Goal: Book appointment/travel/reservation

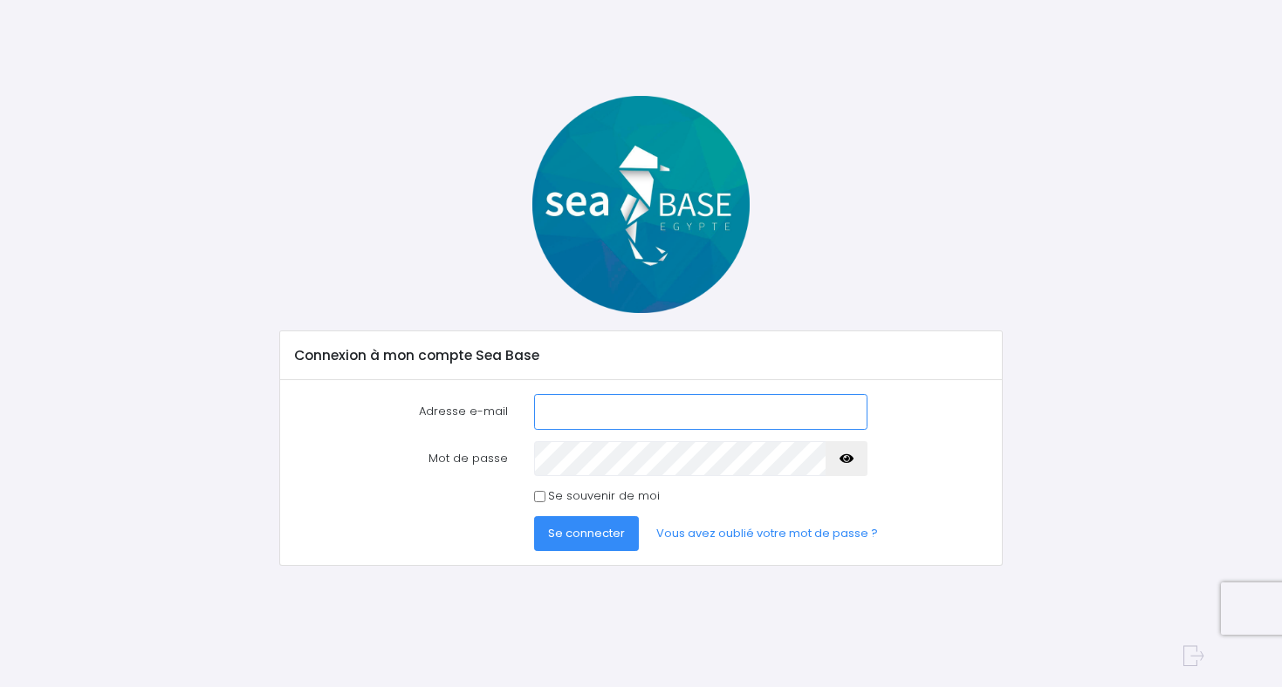
type input "[EMAIL_ADDRESS][DOMAIN_NAME]"
click at [582, 540] on span "Se connecter" at bounding box center [586, 533] width 77 height 17
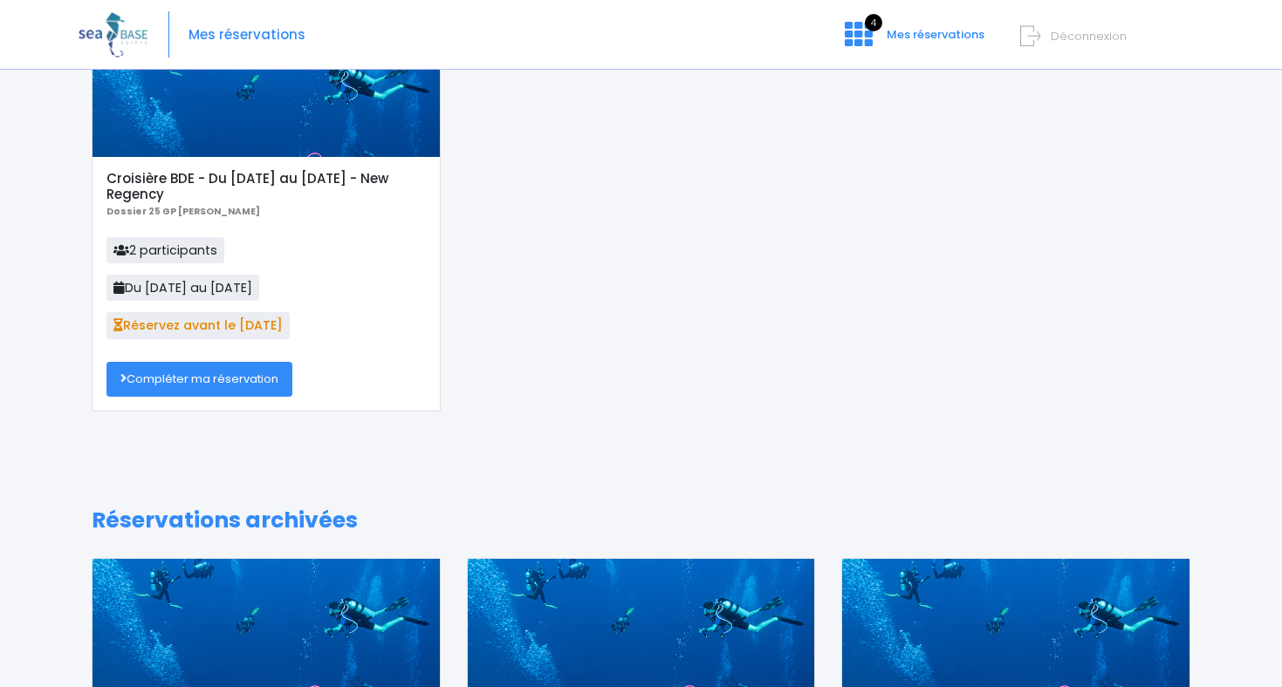
scroll to position [128, 0]
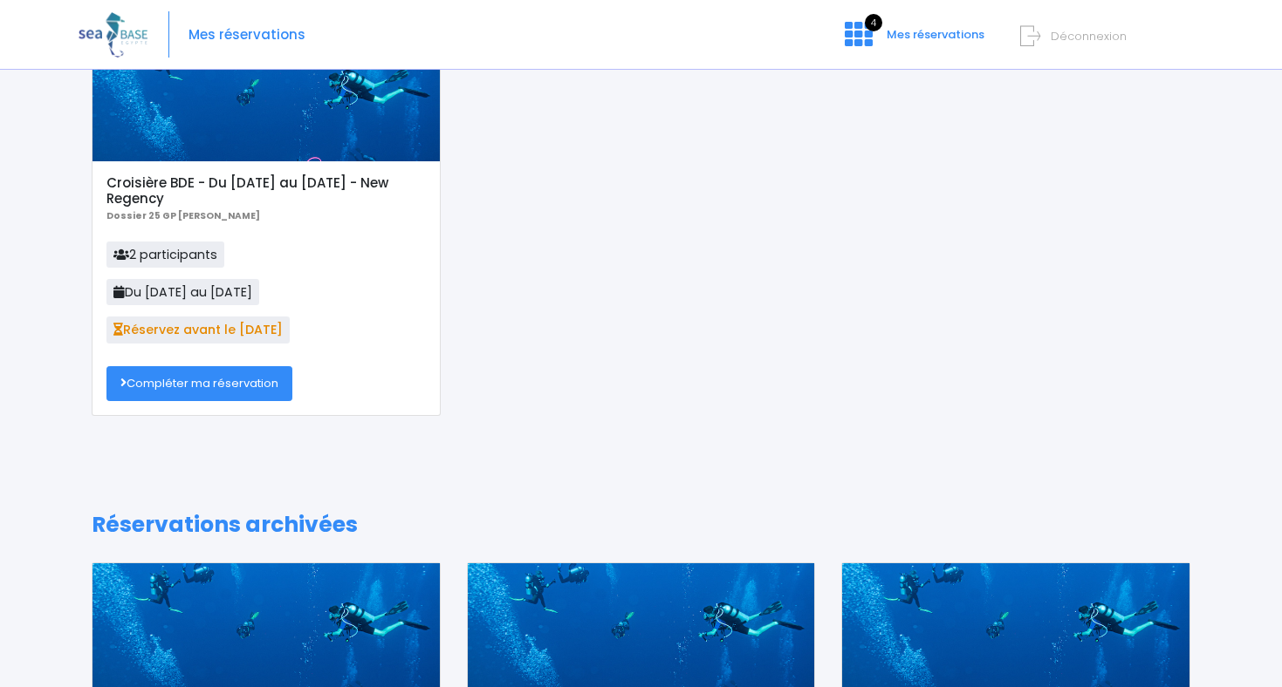
click at [240, 389] on link "Compléter ma réservation" at bounding box center [199, 383] width 186 height 35
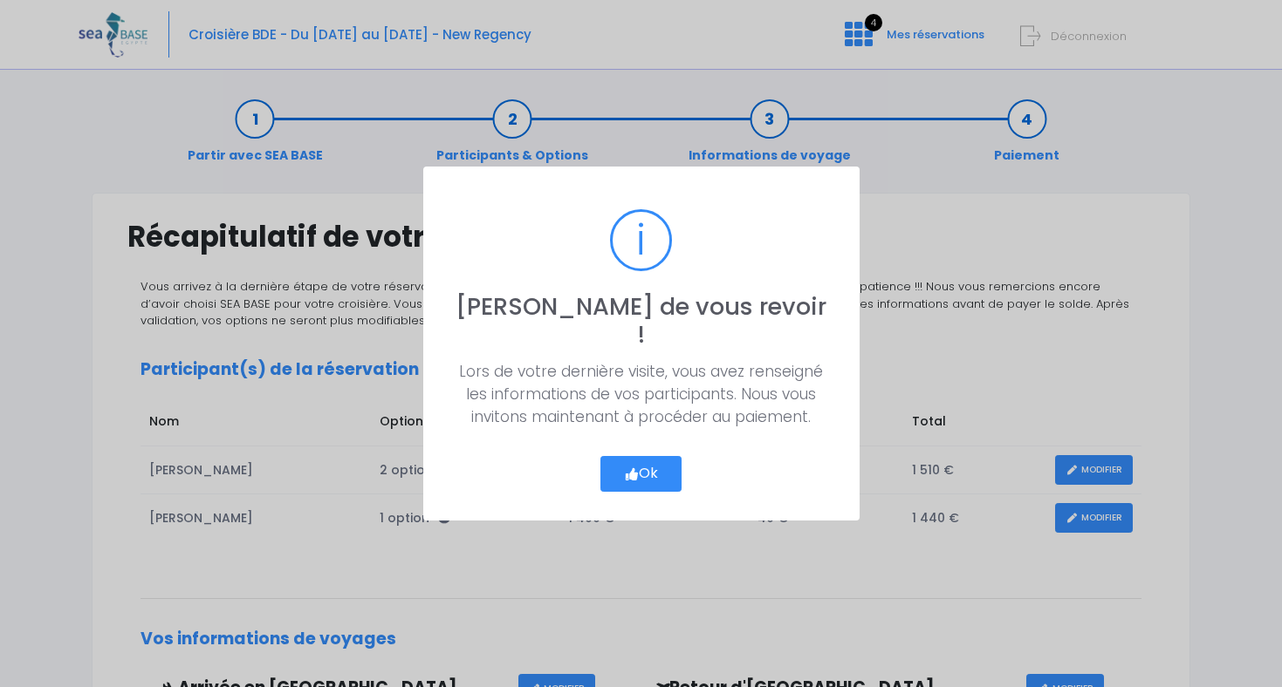
click at [665, 456] on button "Ok" at bounding box center [641, 474] width 82 height 37
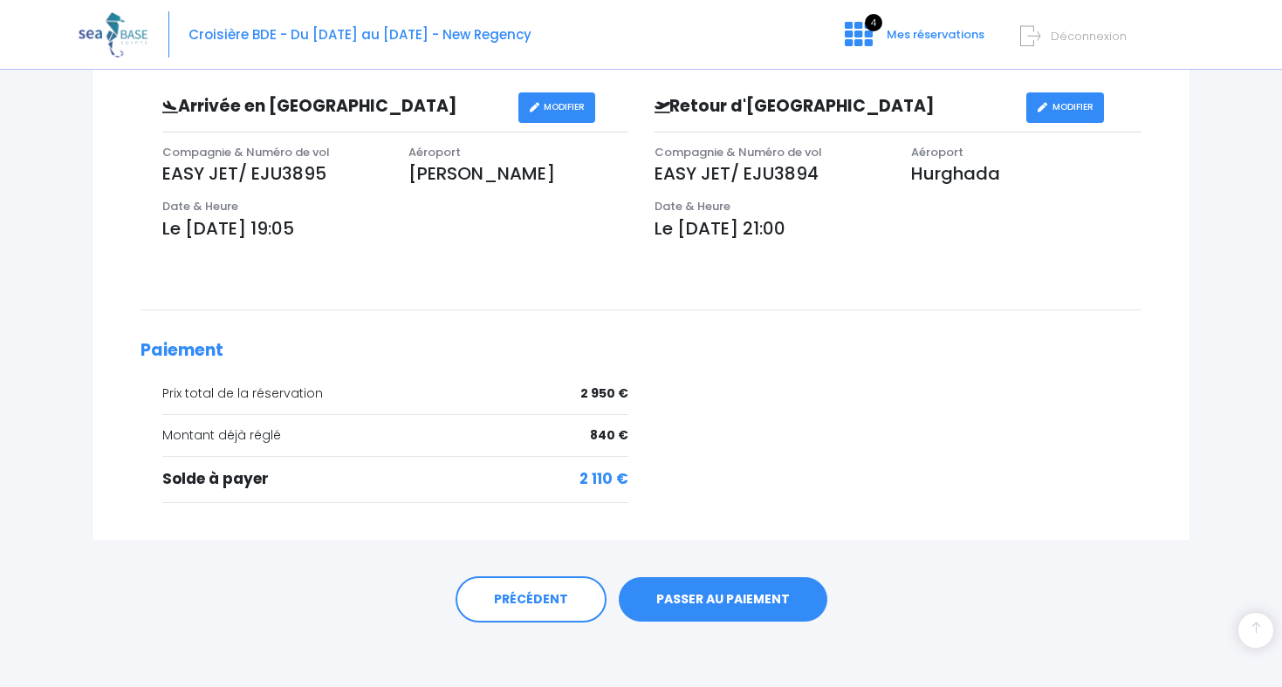
scroll to position [581, 0]
click at [714, 596] on link "PASSER AU PAIEMENT" at bounding box center [723, 600] width 209 height 45
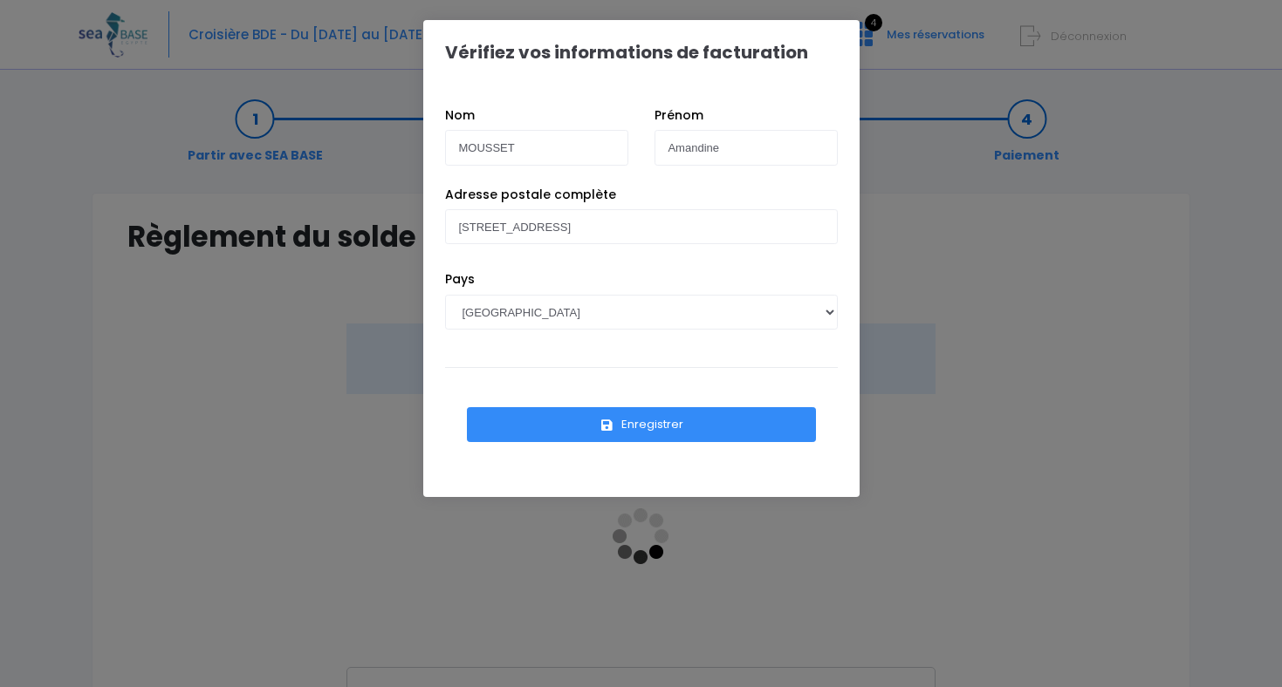
click at [685, 424] on button "Enregistrer" at bounding box center [641, 424] width 349 height 35
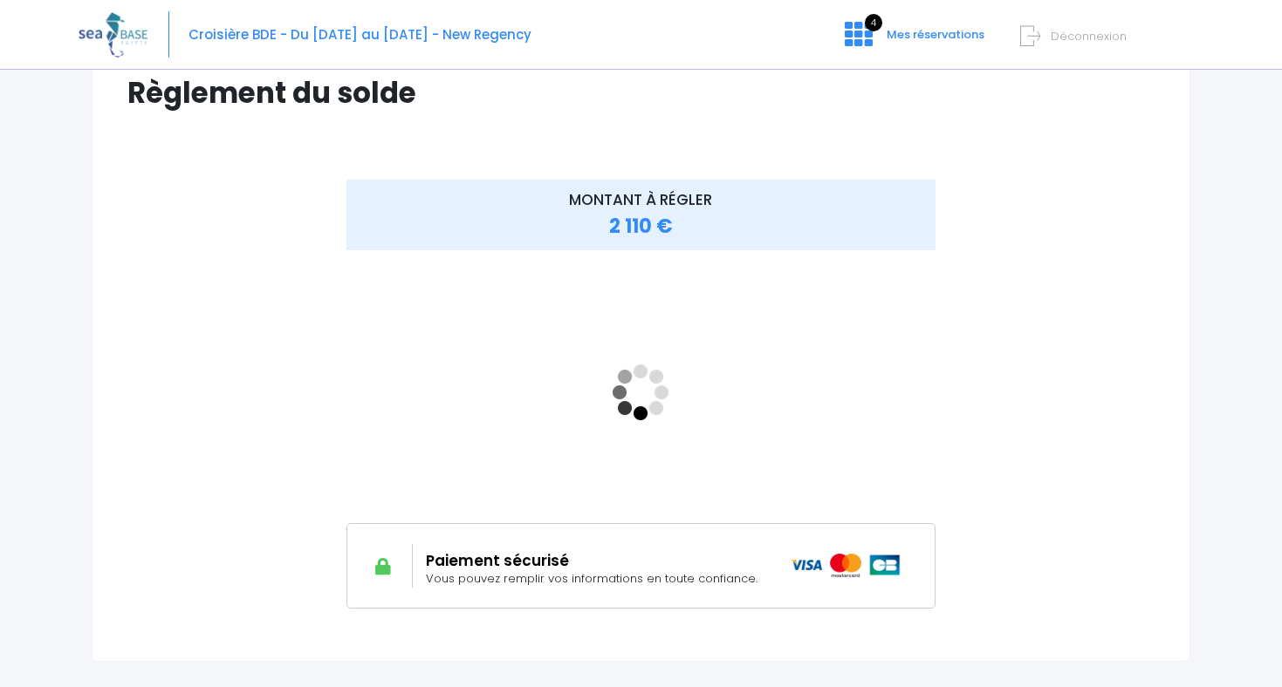
scroll to position [145, 0]
click at [947, 28] on span "Mes réservations" at bounding box center [935, 34] width 98 height 17
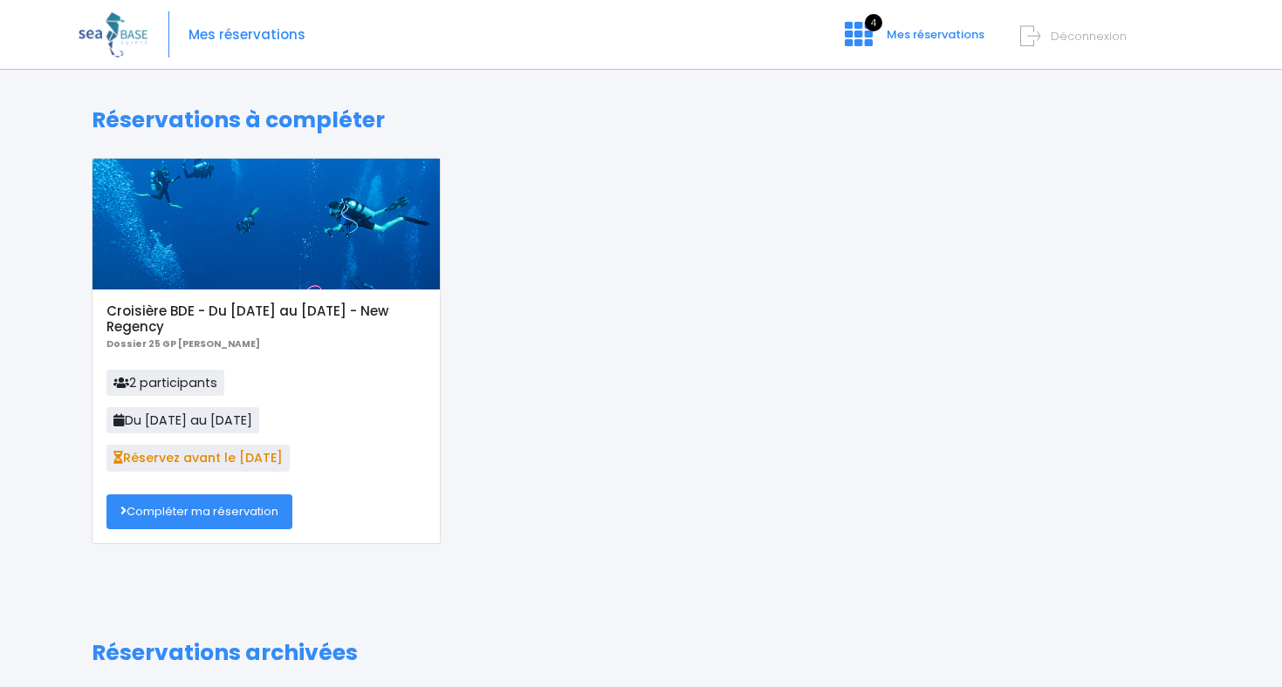
click at [202, 509] on link "Compléter ma réservation" at bounding box center [199, 512] width 186 height 35
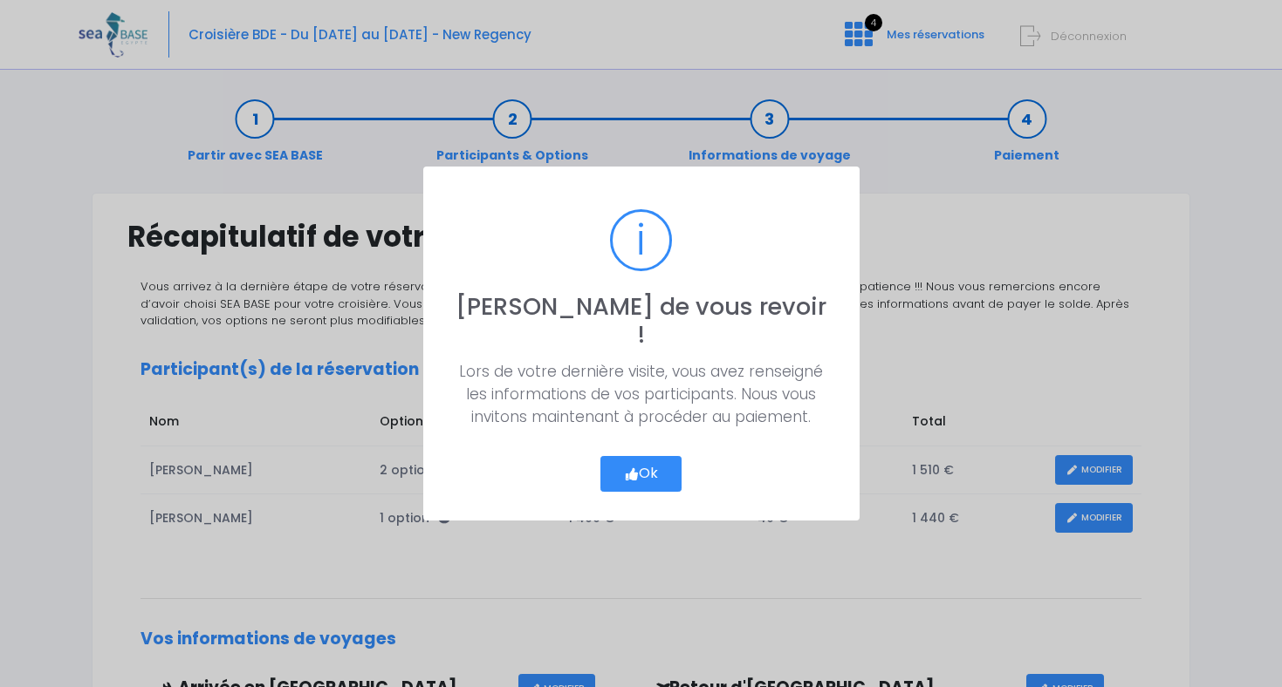
click at [640, 466] on button "Ok" at bounding box center [641, 474] width 82 height 37
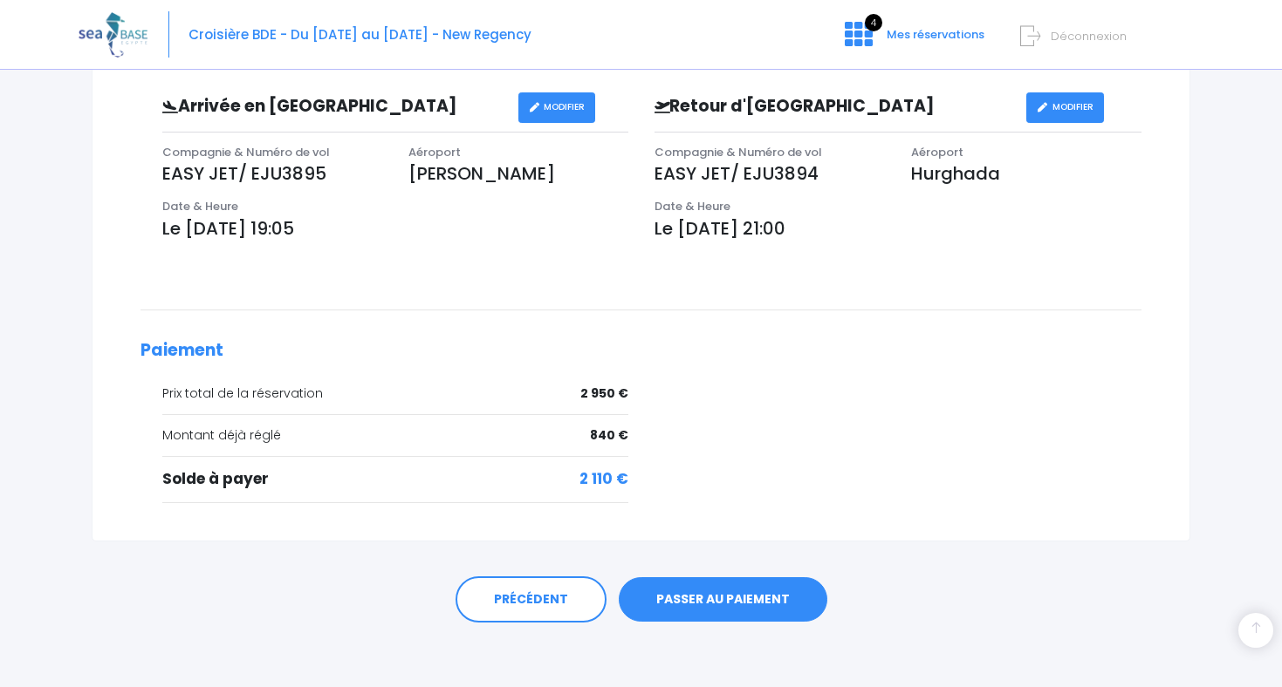
scroll to position [581, 0]
click at [667, 586] on link "PASSER AU PAIEMENT" at bounding box center [723, 600] width 209 height 45
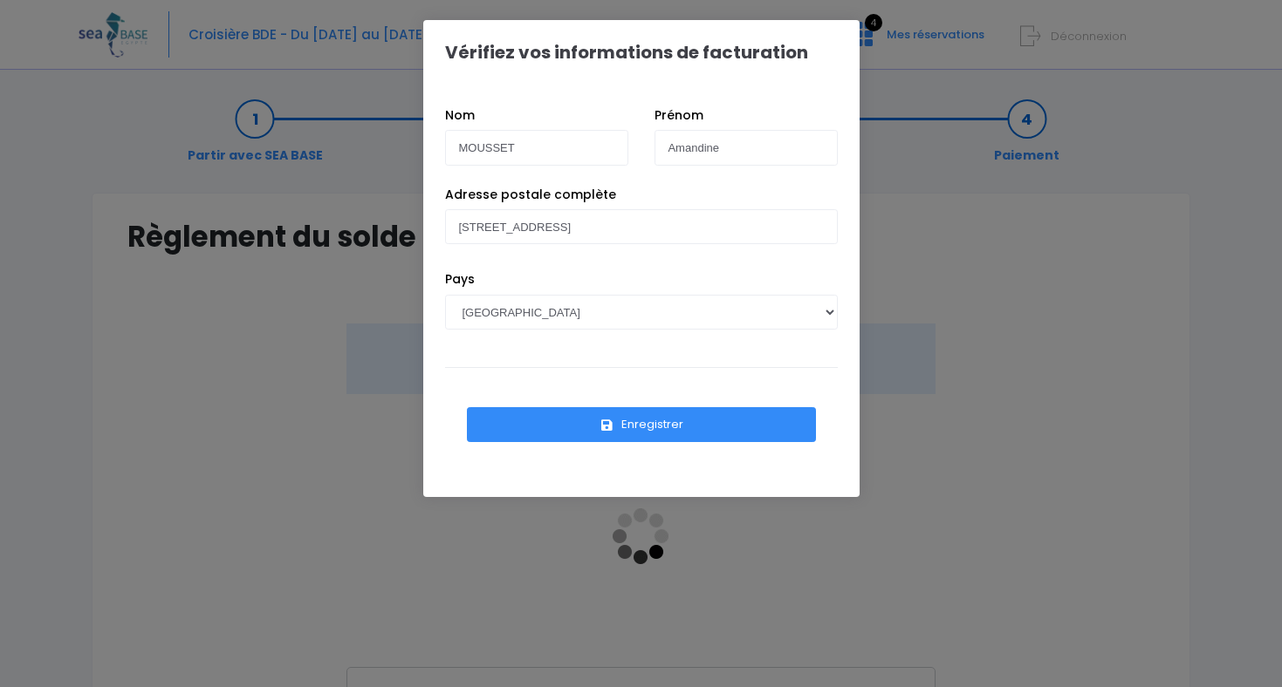
click at [625, 434] on button "Enregistrer" at bounding box center [641, 424] width 349 height 35
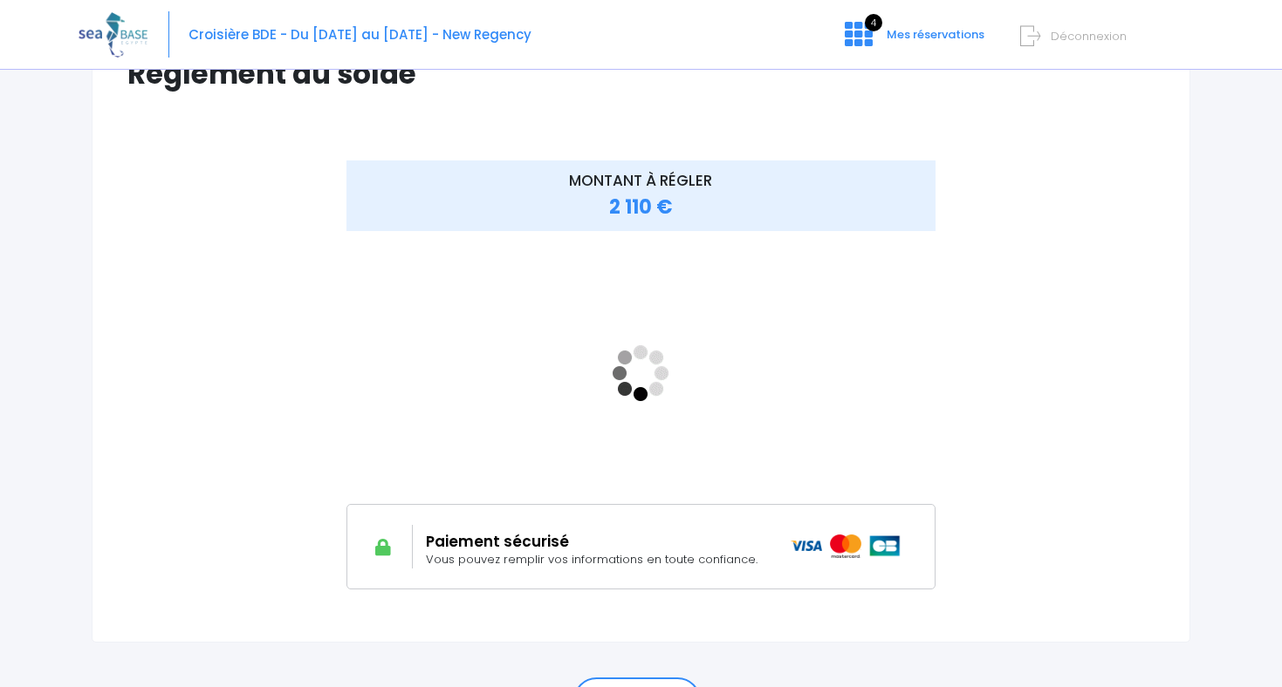
scroll to position [167, 0]
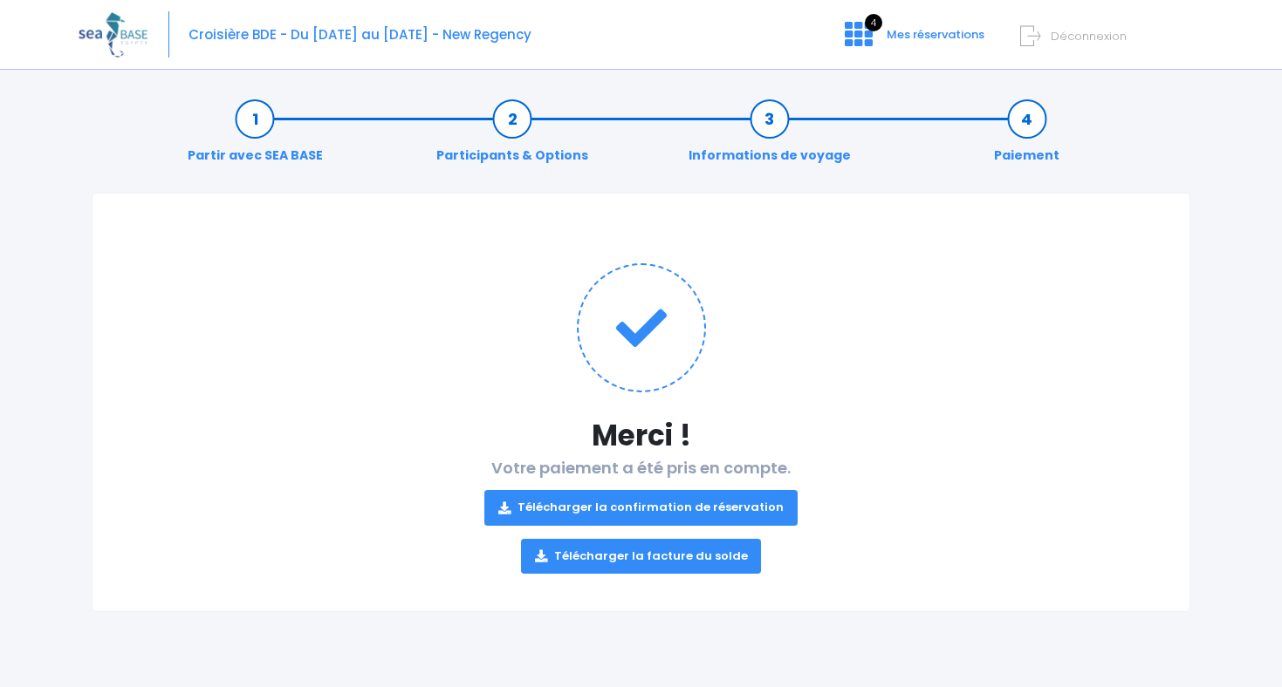
click at [685, 502] on link "Télécharger la confirmation de réservation" at bounding box center [640, 507] width 313 height 35
click at [1255, 182] on div "Notre plateforme de réservation n'est pas compatible avec votre appareil. Veuil…" at bounding box center [641, 343] width 1282 height 687
click at [944, 37] on span "Mes réservations" at bounding box center [935, 34] width 98 height 17
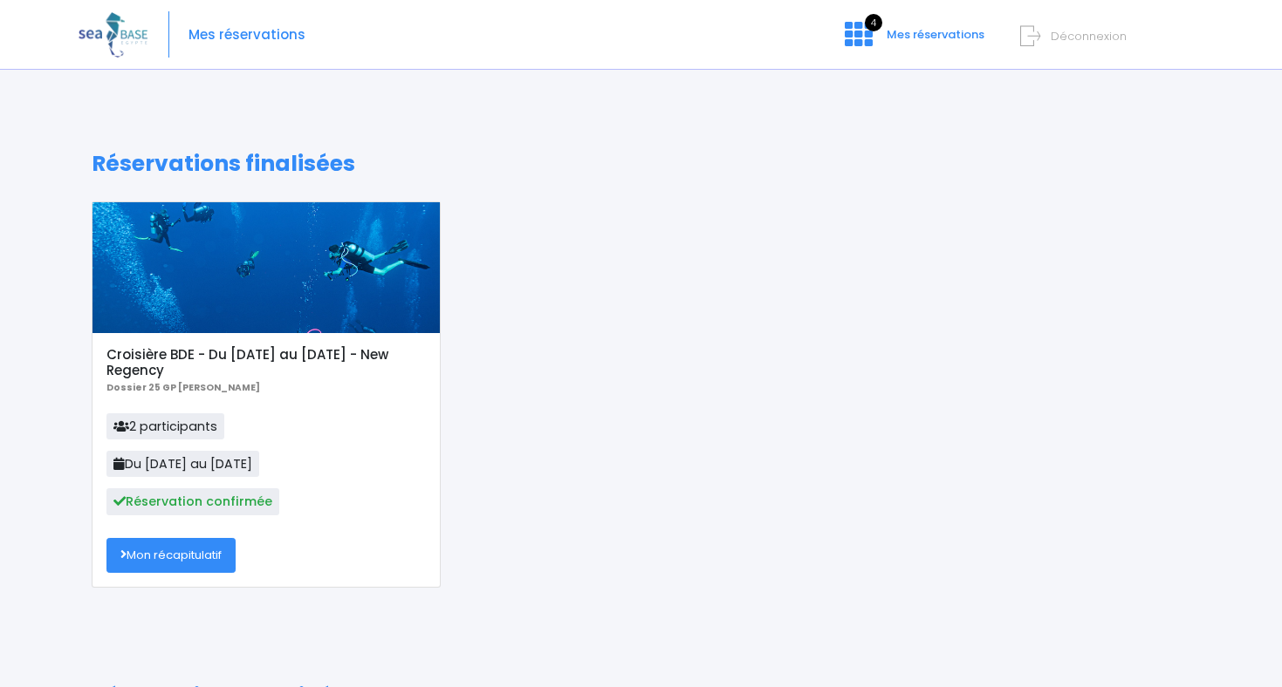
click at [177, 552] on link "Mon récapitulatif" at bounding box center [170, 555] width 129 height 35
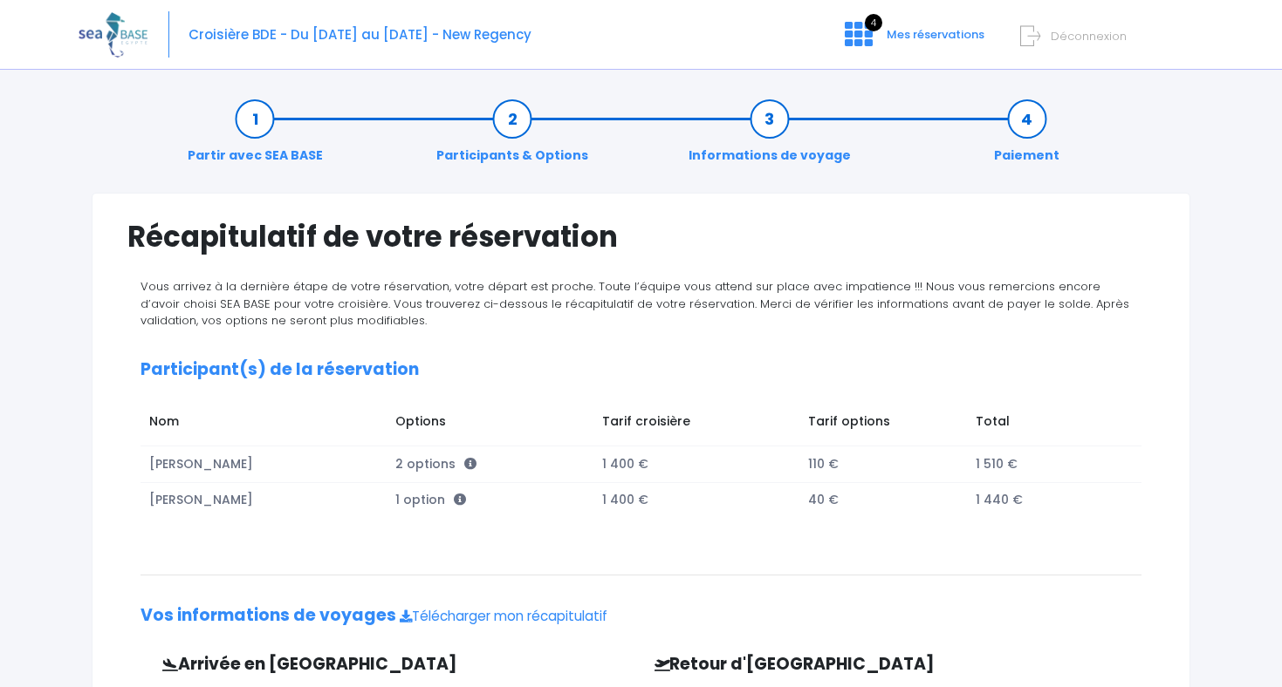
click at [543, 142] on link "Participants & Options" at bounding box center [511, 137] width 169 height 55
